Goal: Task Accomplishment & Management: Use online tool/utility

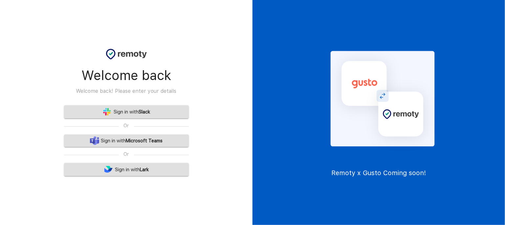
click at [163, 111] on link "Sign in with Slack" at bounding box center [126, 111] width 125 height 13
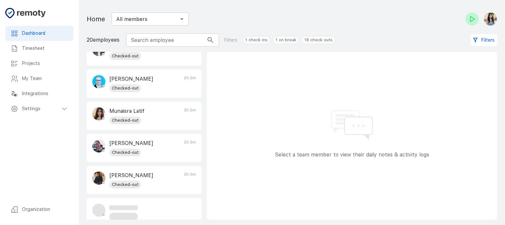
scroll to position [116, 0]
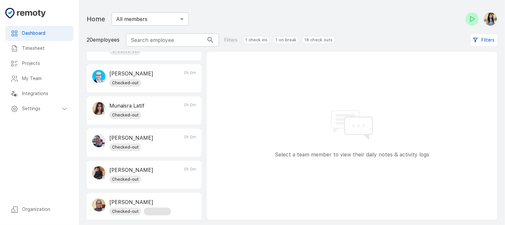
click at [45, 48] on h6 "Timesheet" at bounding box center [45, 48] width 46 height 7
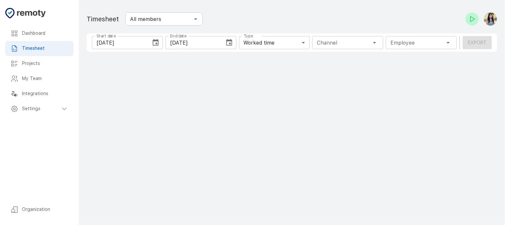
type input "1 Employee"
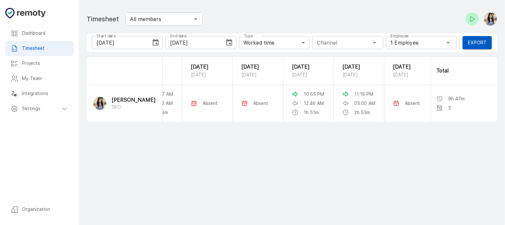
scroll to position [0, 85]
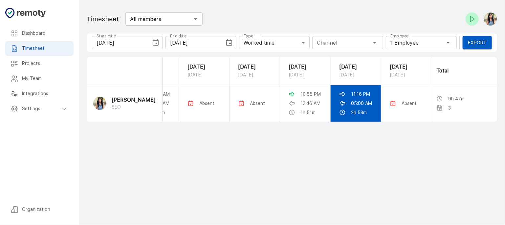
click at [359, 107] on p "05:00 AM" at bounding box center [361, 103] width 21 height 7
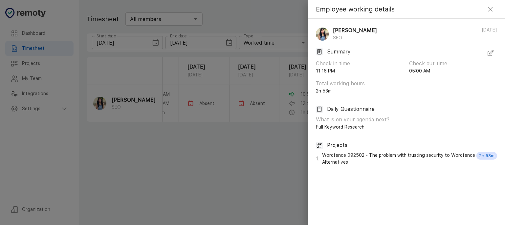
click at [489, 54] on icon "button" at bounding box center [491, 53] width 8 height 8
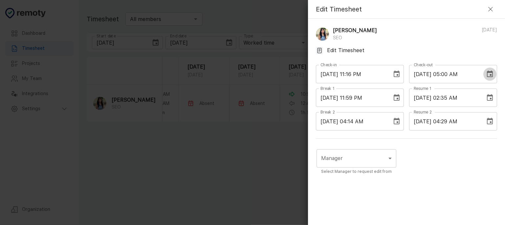
click at [487, 75] on icon "Choose date, selected date is Sep 10, 2025" at bounding box center [490, 74] width 6 height 7
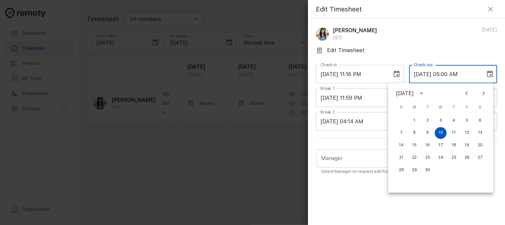
click at [459, 75] on input "09/10/2025 05:00 AM" at bounding box center [445, 74] width 72 height 18
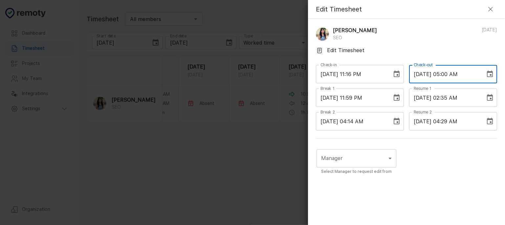
click at [447, 73] on input "09/10/2025 05:00 AM" at bounding box center [445, 74] width 72 height 18
click at [445, 73] on input "09/10/2025 05:00 AM" at bounding box center [445, 74] width 72 height 18
click at [453, 75] on input "09/10/2025 04:00 AM" at bounding box center [445, 74] width 72 height 18
type input "09/10/2025 04:40 AM"
click at [379, 161] on body "Dashboard Timesheet Projects My Team Integrations Settings Organization Dashboa…" at bounding box center [252, 112] width 505 height 225
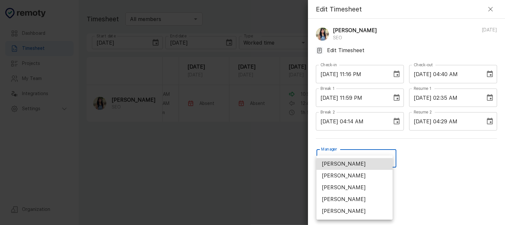
click at [363, 200] on li "Rochelle Serapion" at bounding box center [355, 200] width 76 height 12
type input "U01ARS6U3DX"
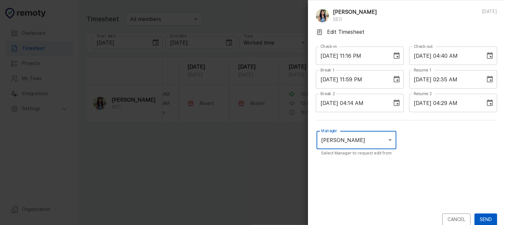
scroll to position [27, 0]
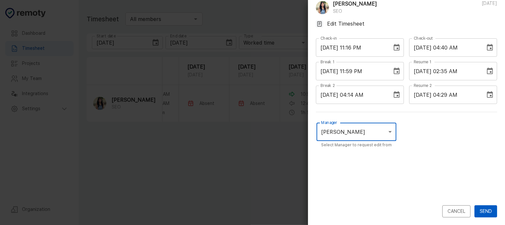
click at [484, 207] on button "Send" at bounding box center [486, 212] width 23 height 12
click at [370, 135] on body "Dashboard Timesheet Projects My Team Integrations Settings Organization Dashboa…" at bounding box center [252, 112] width 505 height 225
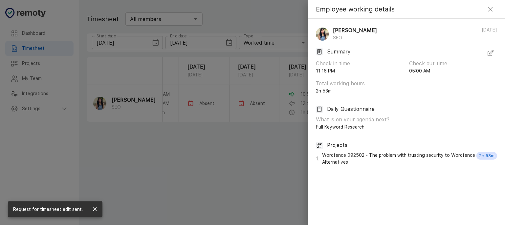
click at [416, 177] on div "Employee working details Rochelle Serapion SEO 09/09/2025 Summary Check in time…" at bounding box center [406, 112] width 197 height 225
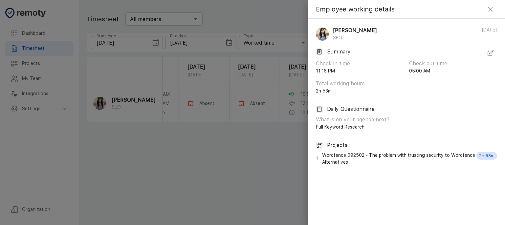
click at [490, 12] on icon "button" at bounding box center [491, 9] width 8 height 8
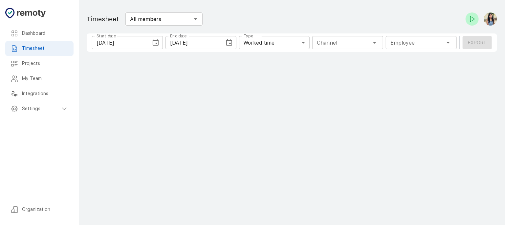
type input "1 Employee"
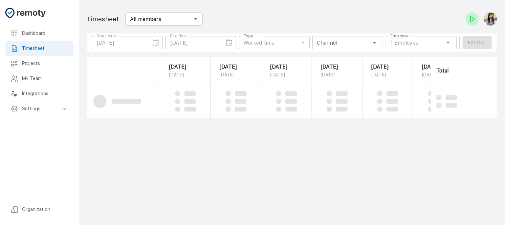
scroll to position [0, 88]
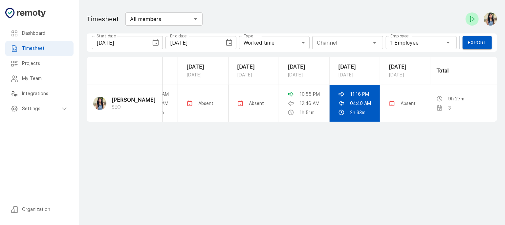
click at [366, 107] on p "04:40 AM" at bounding box center [360, 103] width 21 height 7
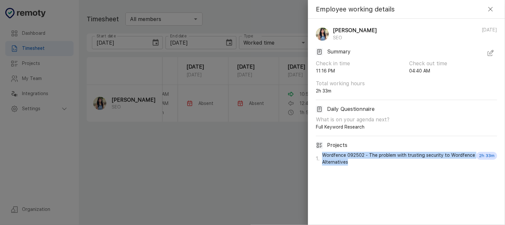
drag, startPoint x: 355, startPoint y: 164, endPoint x: 323, endPoint y: 147, distance: 36.2
click at [323, 147] on div "Rochelle Serapion SEO 09/09/2025 Summary Check in time 11:16 PM Check out time …" at bounding box center [406, 96] width 197 height 155
copy p "Wordfence 092502 - The problem with trusting security to Wordfence Alternatives"
